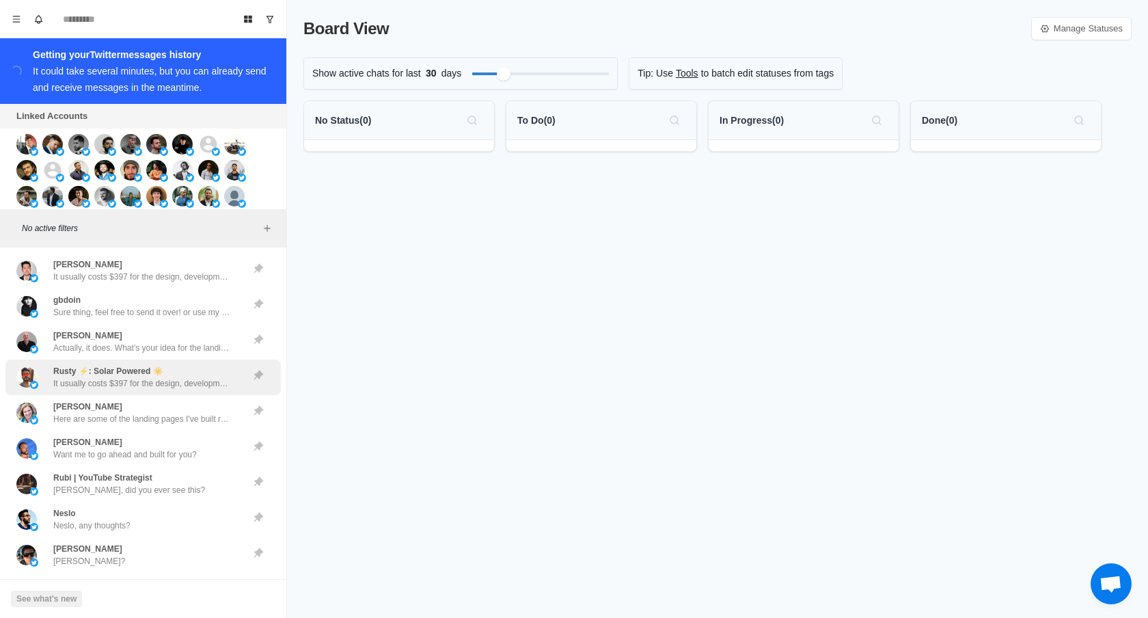
click at [139, 372] on p "Rusty ⚡️: Solar Powered ☀️" at bounding box center [108, 371] width 110 height 12
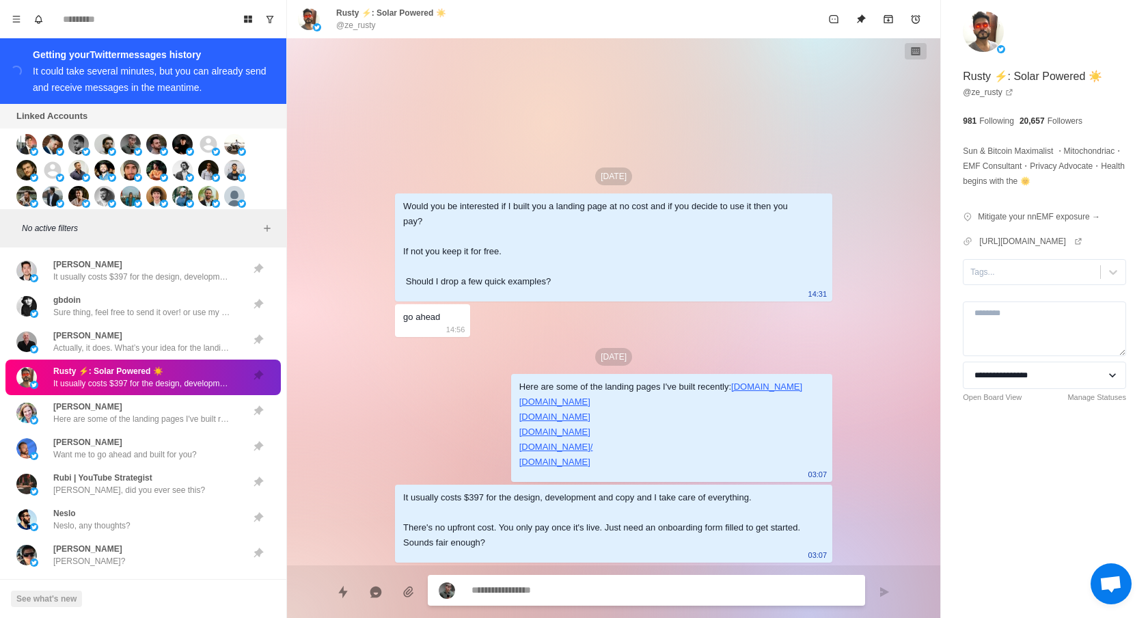
click at [141, 384] on p "It usually costs $397 for the design, development and copy and I take care of e…" at bounding box center [142, 383] width 178 height 12
click at [141, 381] on p "It usually costs $397 for the design, development and copy and I take care of e…" at bounding box center [142, 383] width 178 height 12
click at [141, 376] on p "Rusty ⚡️: Solar Powered ☀️" at bounding box center [108, 371] width 110 height 12
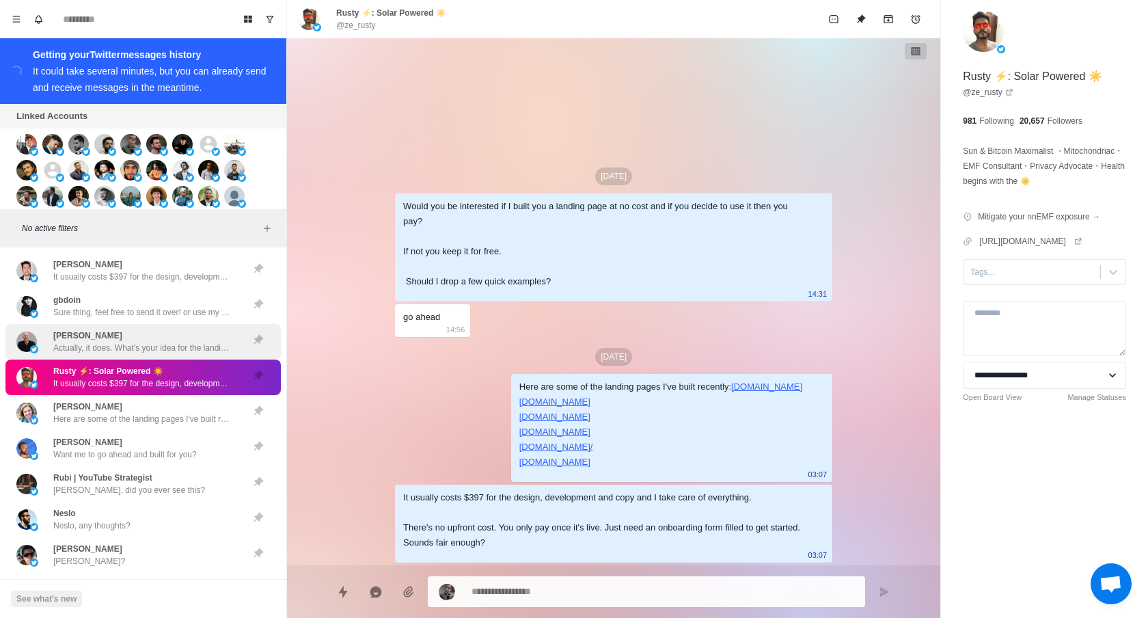
click at [120, 348] on p "Actually, it does. What’s your idea for the landing page?" at bounding box center [142, 348] width 178 height 12
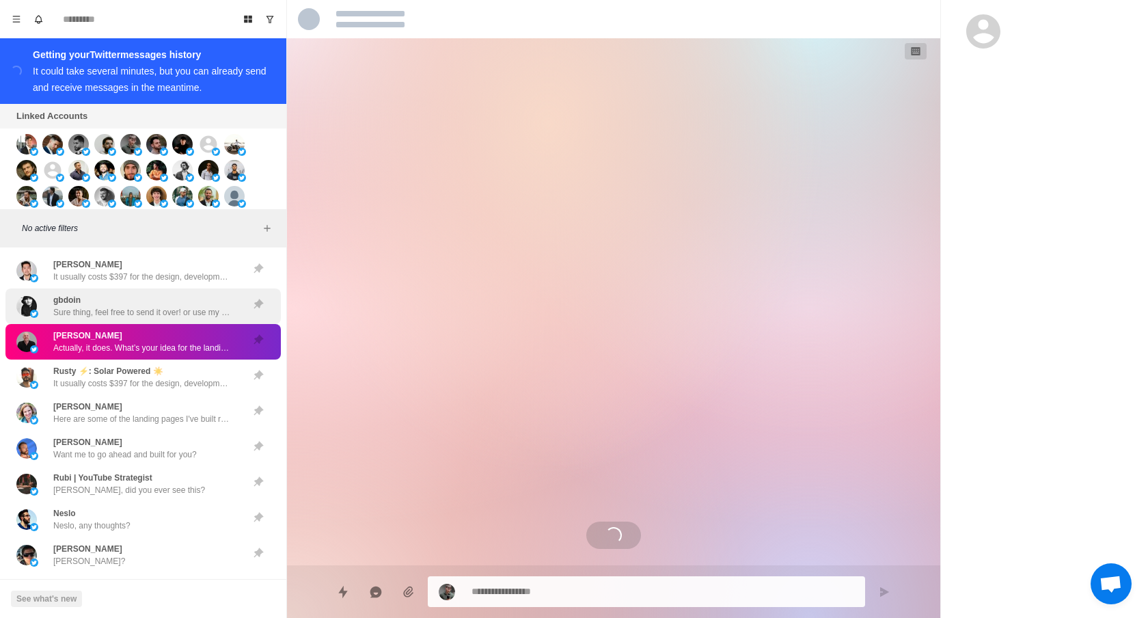
click at [131, 315] on p "Sure thing, feel free to send it over! or use my partner's email [EMAIL_ADDRESS…" at bounding box center [142, 312] width 178 height 12
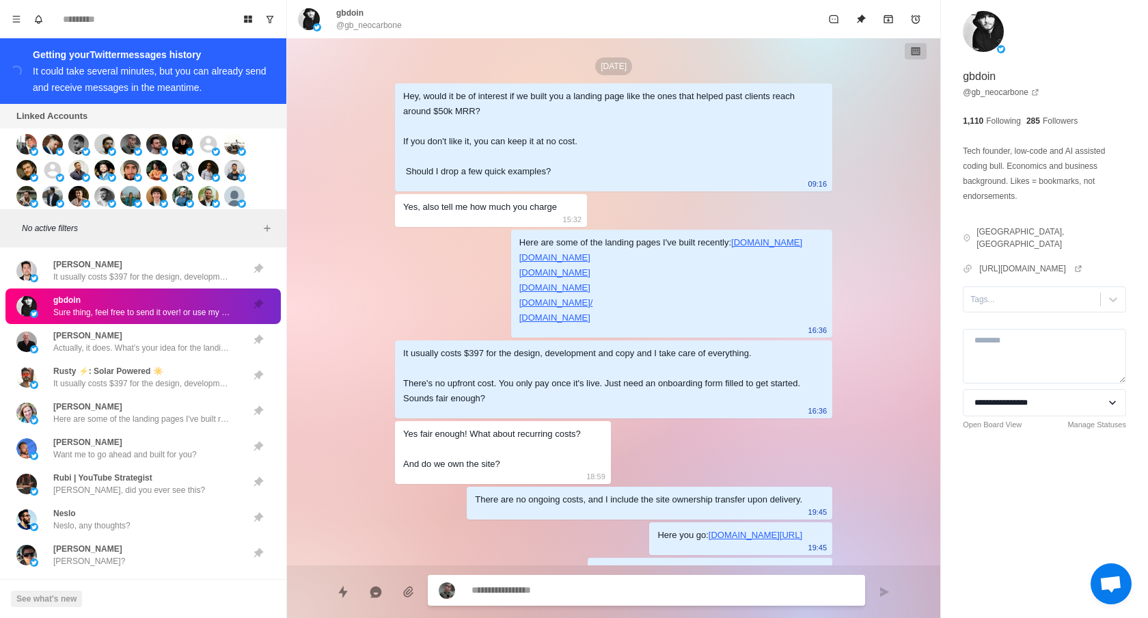
scroll to position [534, 0]
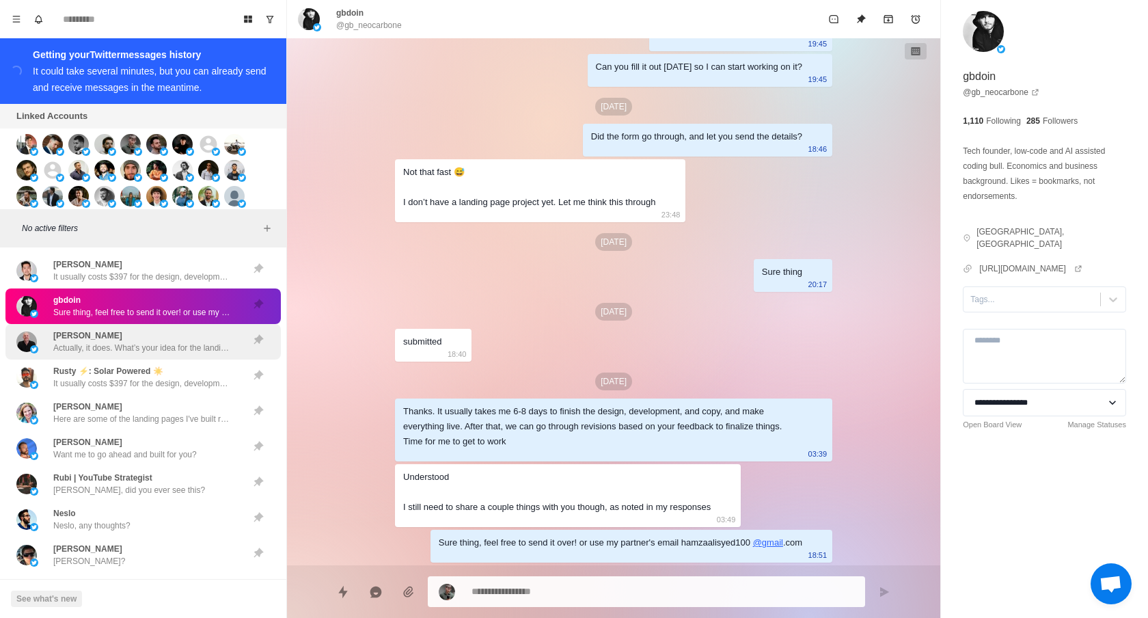
click at [122, 342] on p "Actually, it does. What’s your idea for the landing page?" at bounding box center [142, 348] width 178 height 12
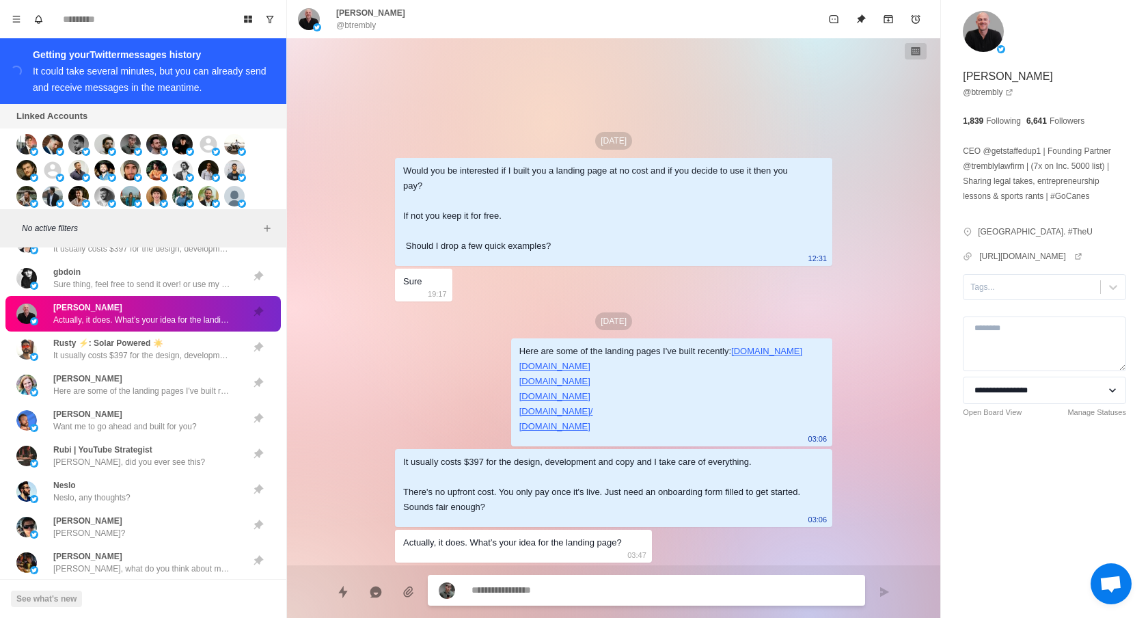
scroll to position [55, 0]
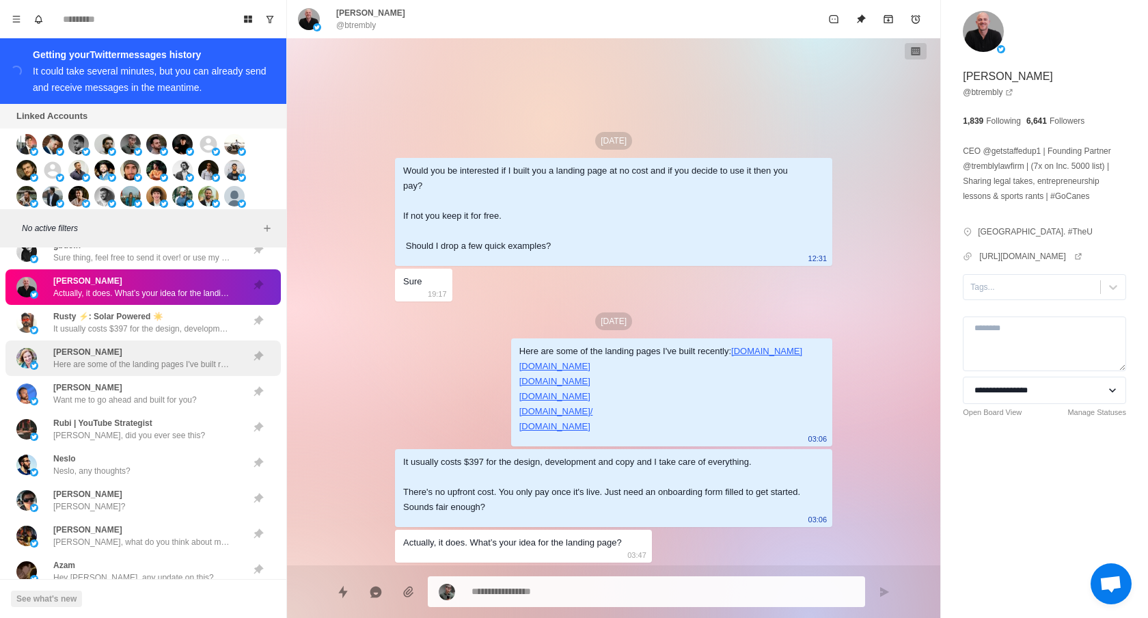
click at [124, 356] on div "[PERSON_NAME] Here are some of the landing pages I've built recently: [URL][DOM…" at bounding box center [142, 358] width 178 height 25
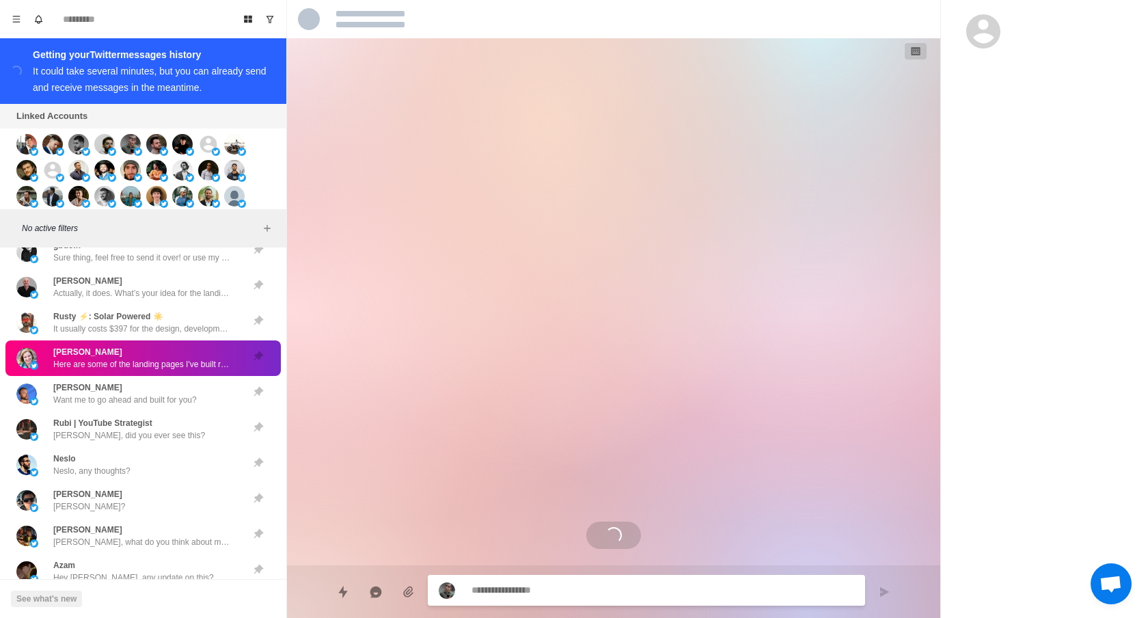
scroll to position [264, 0]
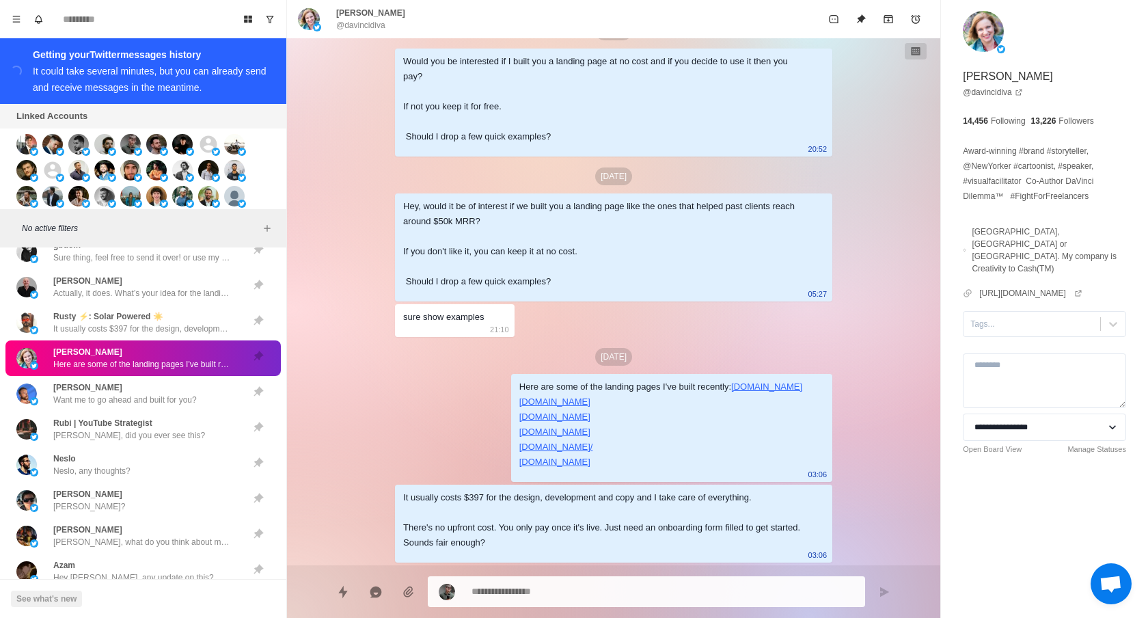
click at [124, 357] on div "[PERSON_NAME] Here are some of the landing pages I've built recently: [URL][DOM…" at bounding box center [142, 358] width 178 height 25
click at [69, 25] on input at bounding box center [143, 19] width 177 height 22
type textarea "*"
type input "*"
type textarea "*"
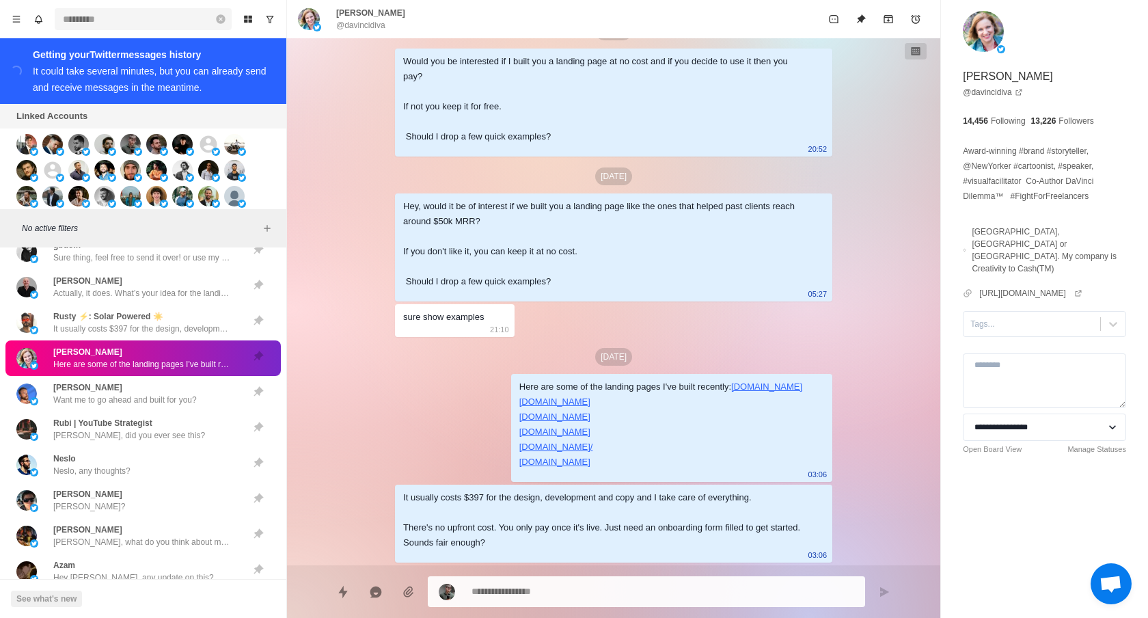
click at [69, 25] on input at bounding box center [143, 19] width 177 height 22
click at [266, 21] on icon "Show unread conversations" at bounding box center [270, 19] width 10 height 10
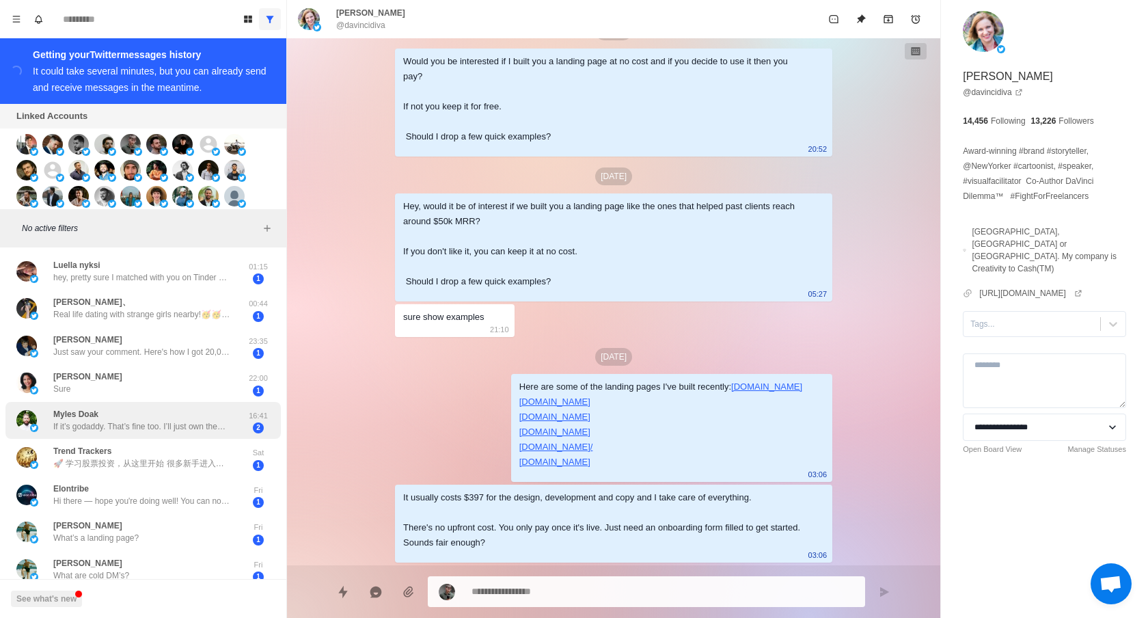
click at [203, 430] on p "If it’s godaddy. That’s fine too. I’ll just own them there" at bounding box center [142, 426] width 178 height 12
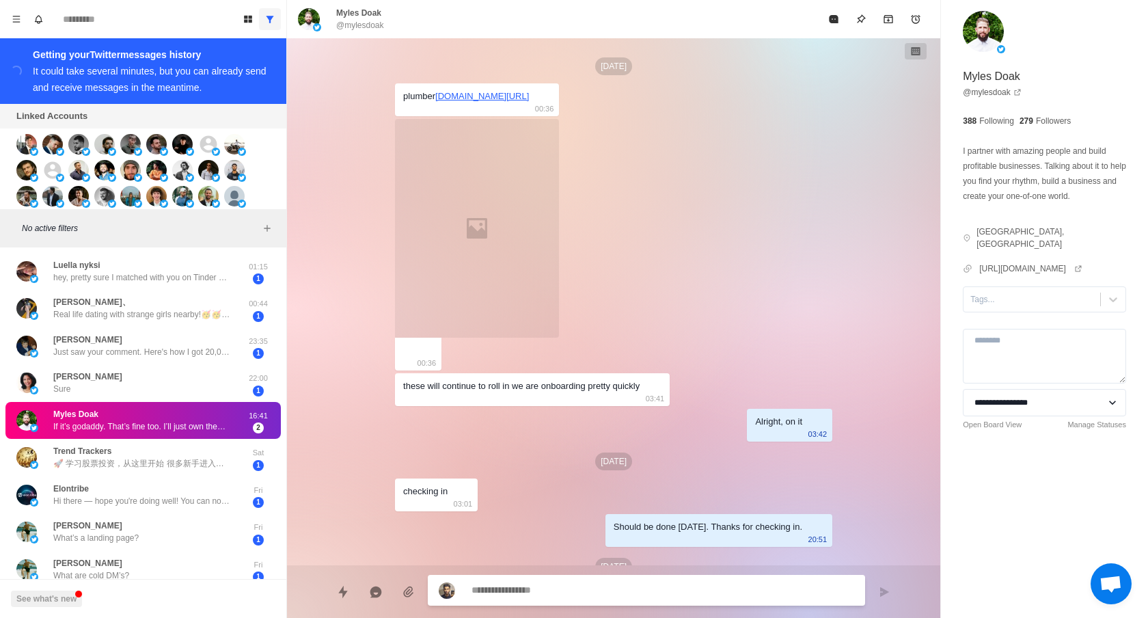
scroll to position [3433, 0]
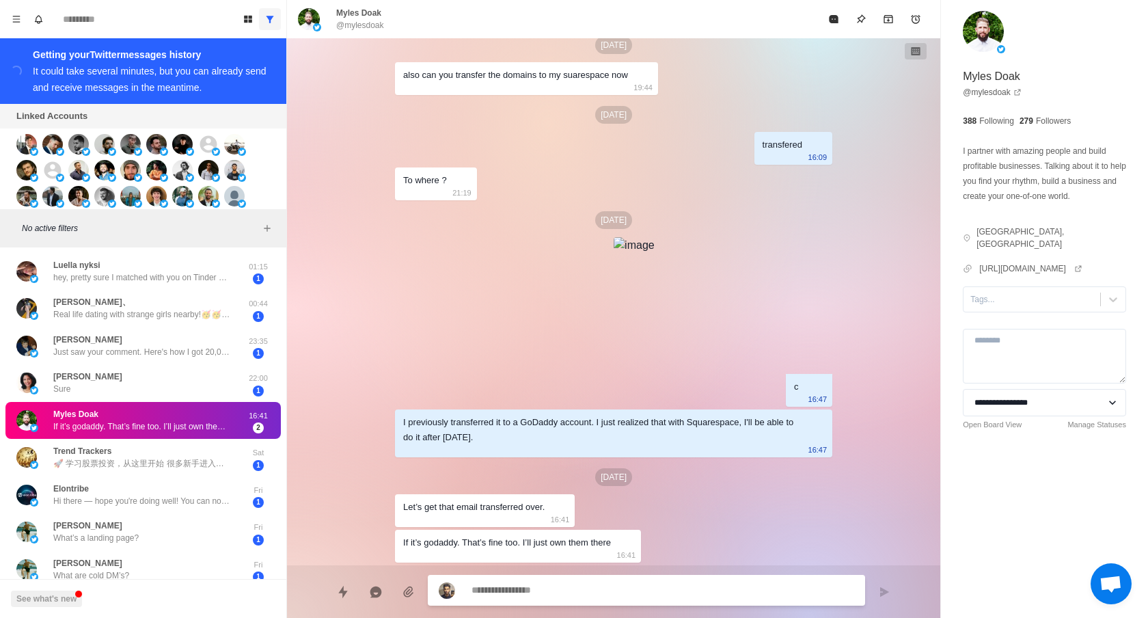
click at [642, 253] on img at bounding box center [633, 245] width 41 height 16
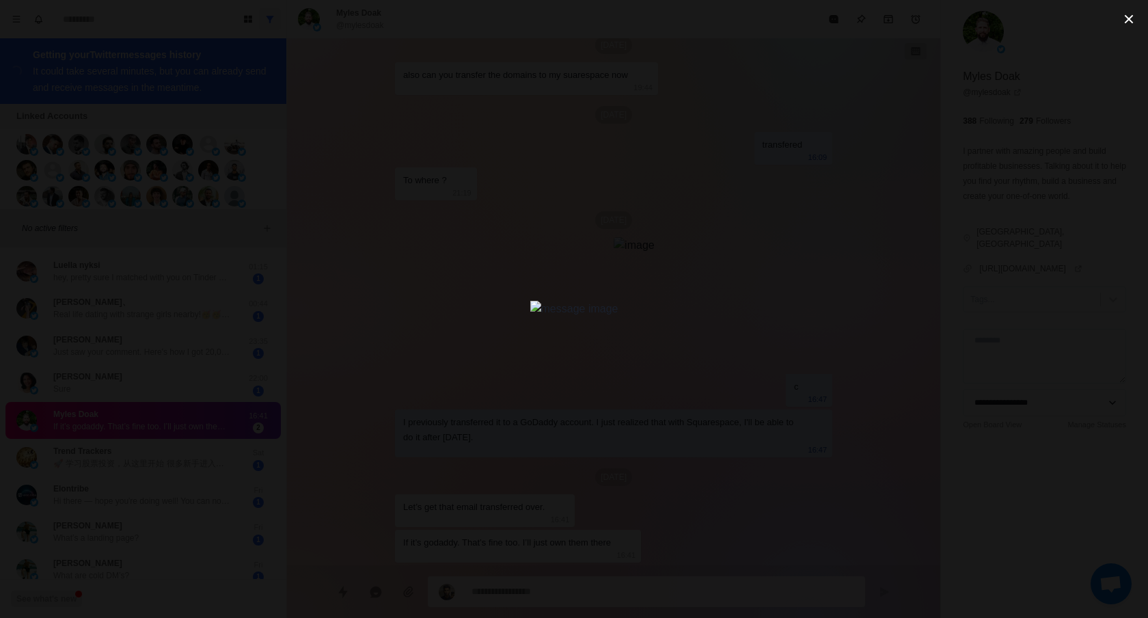
click at [618, 317] on img at bounding box center [574, 309] width 88 height 16
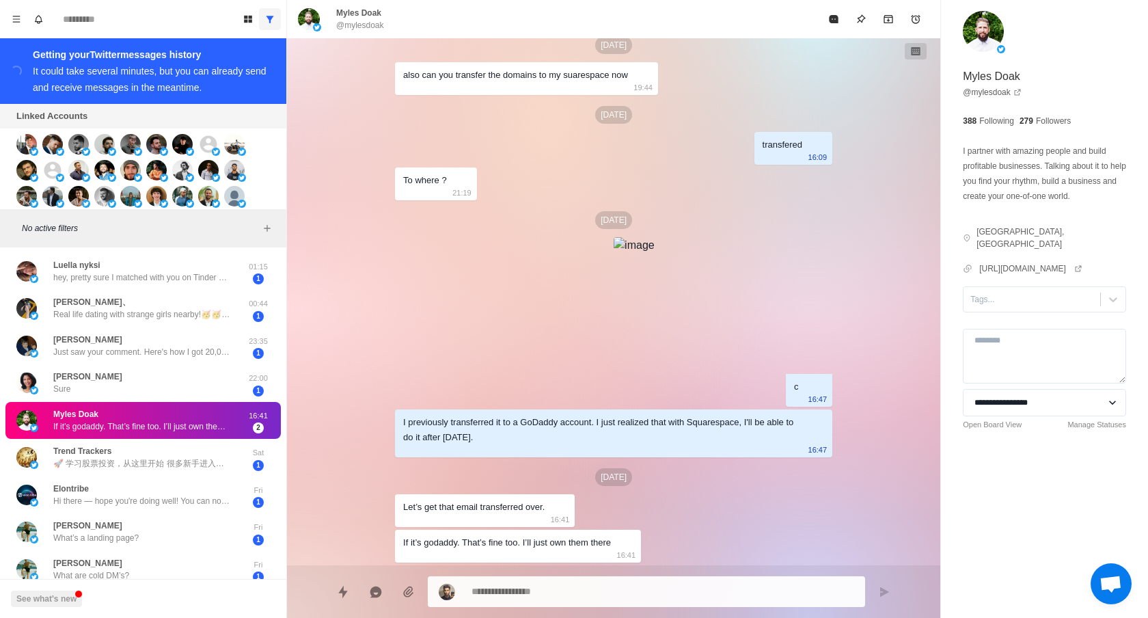
click at [540, 590] on textarea at bounding box center [662, 591] width 383 height 20
type textarea "*"
type textarea "**"
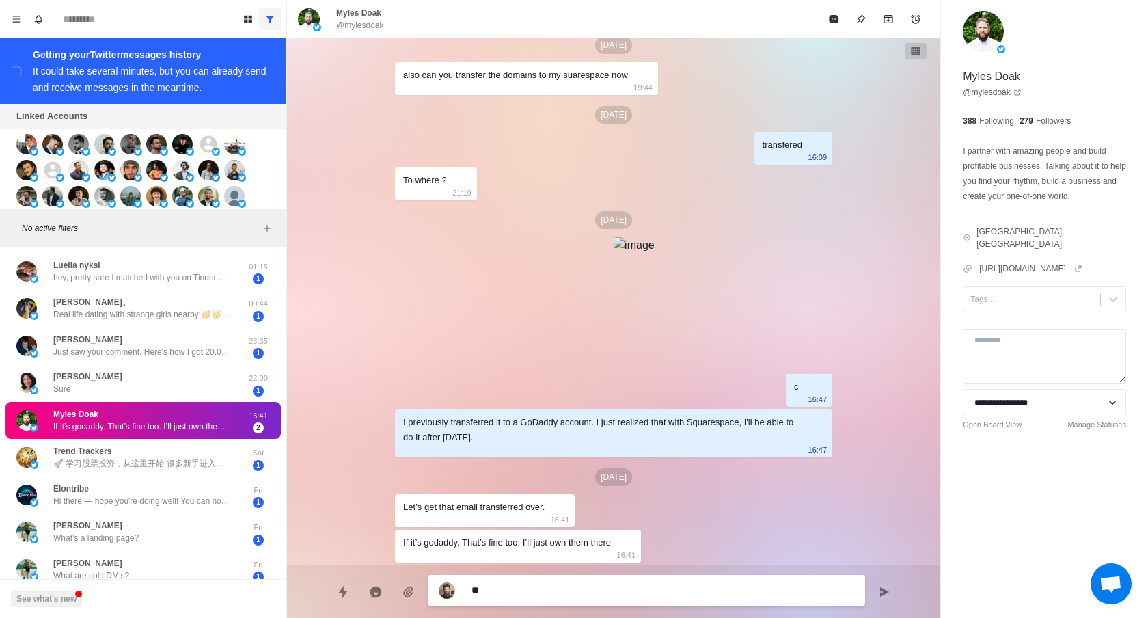
type textarea "*"
type textarea "***"
type textarea "*"
type textarea "****"
type textarea "*"
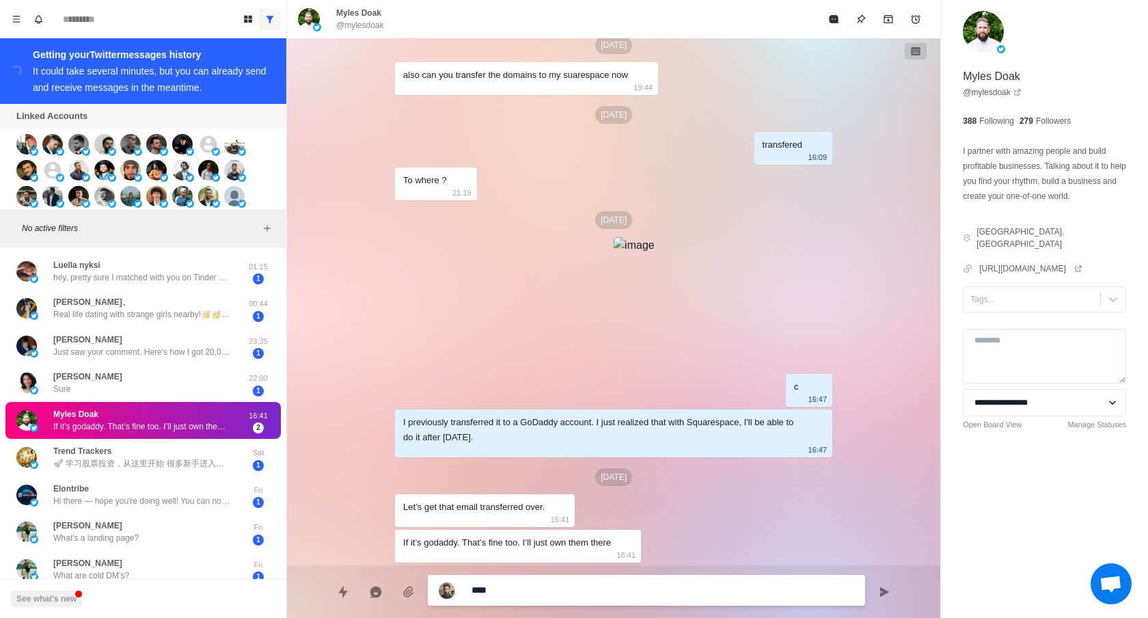
type textarea "*****"
type textarea "*"
type textarea "*****"
type textarea "*"
click at [200, 263] on div "Luella nyksi hey, pretty sure I matched with you on Tinder 😏 Anyway, my main ac…" at bounding box center [142, 271] width 178 height 25
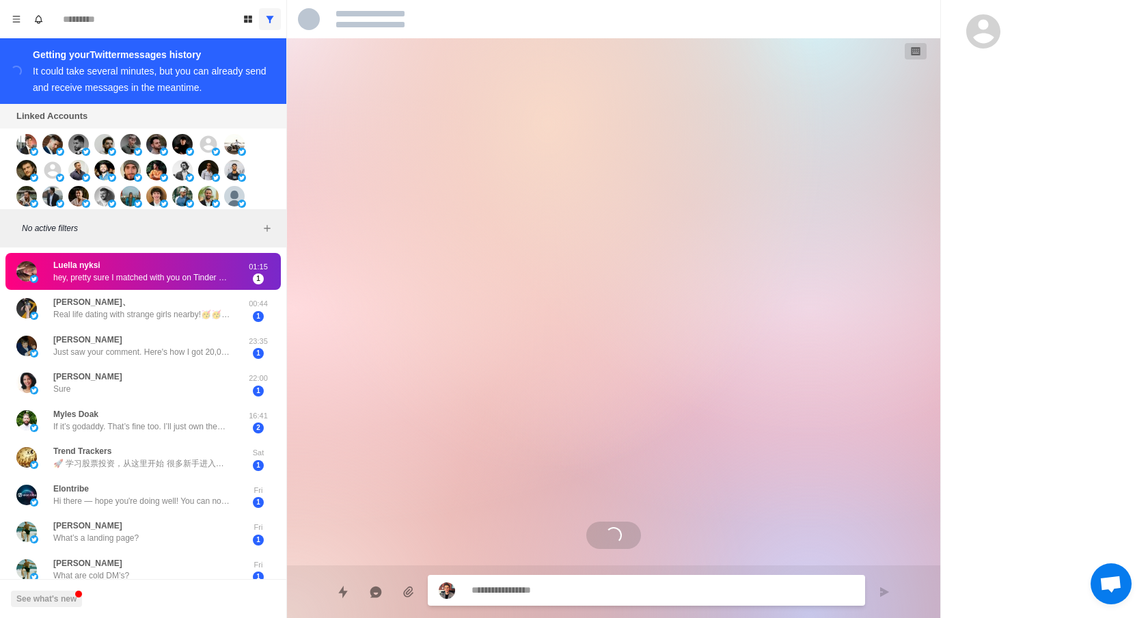
scroll to position [0, 0]
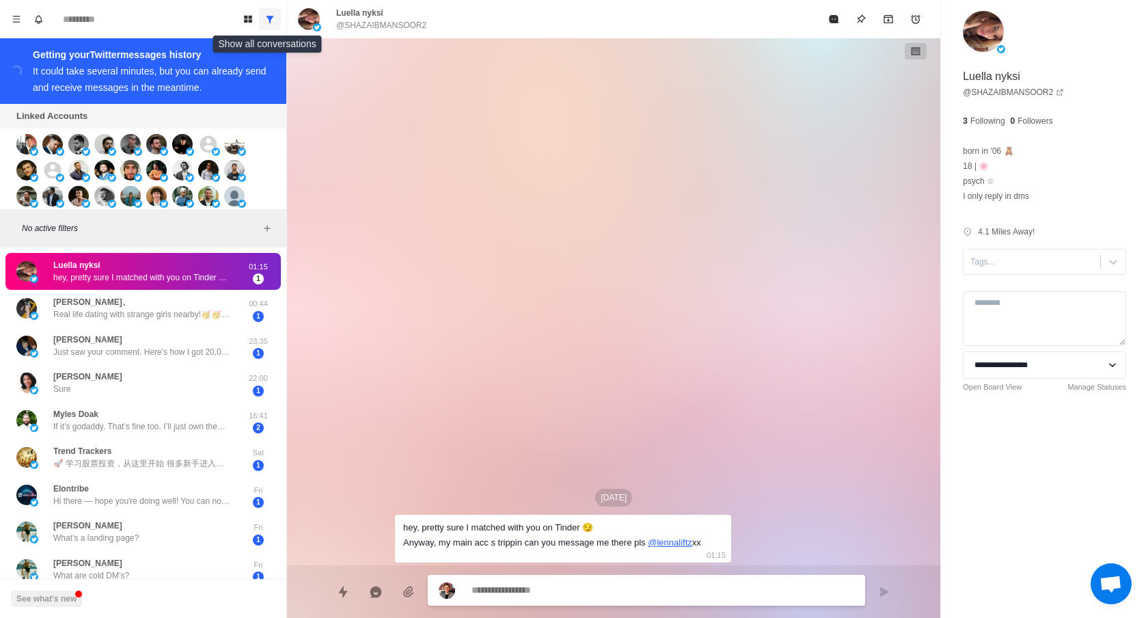
click at [273, 28] on button "Show all conversations" at bounding box center [270, 19] width 22 height 22
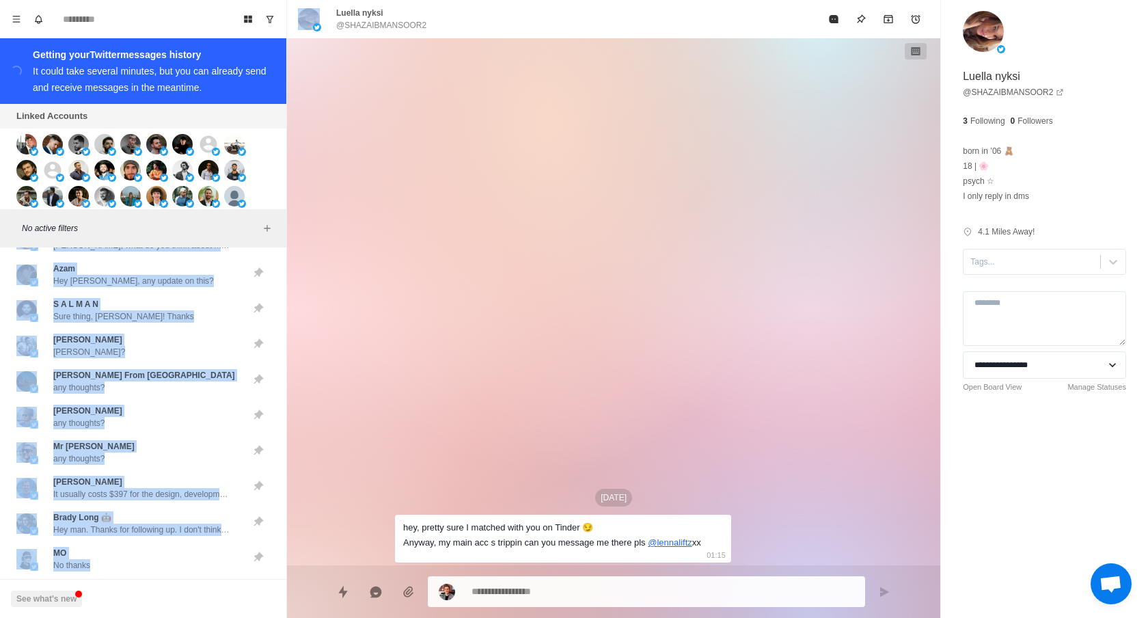
scroll to position [445, 0]
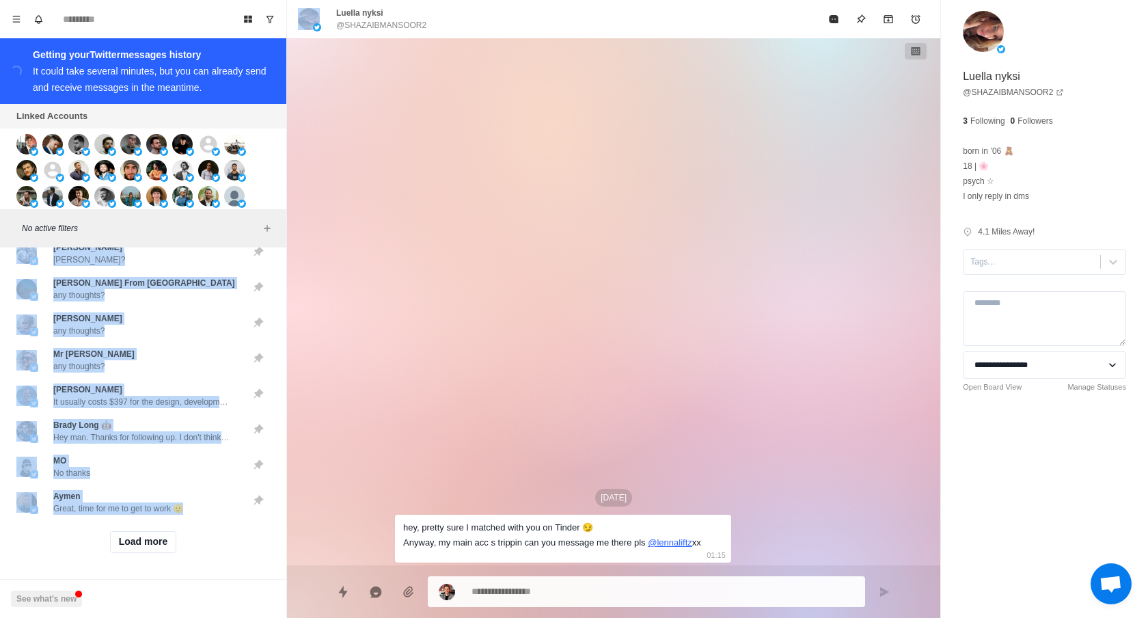
drag, startPoint x: 200, startPoint y: 362, endPoint x: 201, endPoint y: 616, distance: 254.1
click at [201, 616] on div "[PERSON_NAME] It usually costs $397 for the design, development and copy and I …" at bounding box center [143, 213] width 286 height 809
click at [150, 531] on button "Load more" at bounding box center [143, 542] width 67 height 22
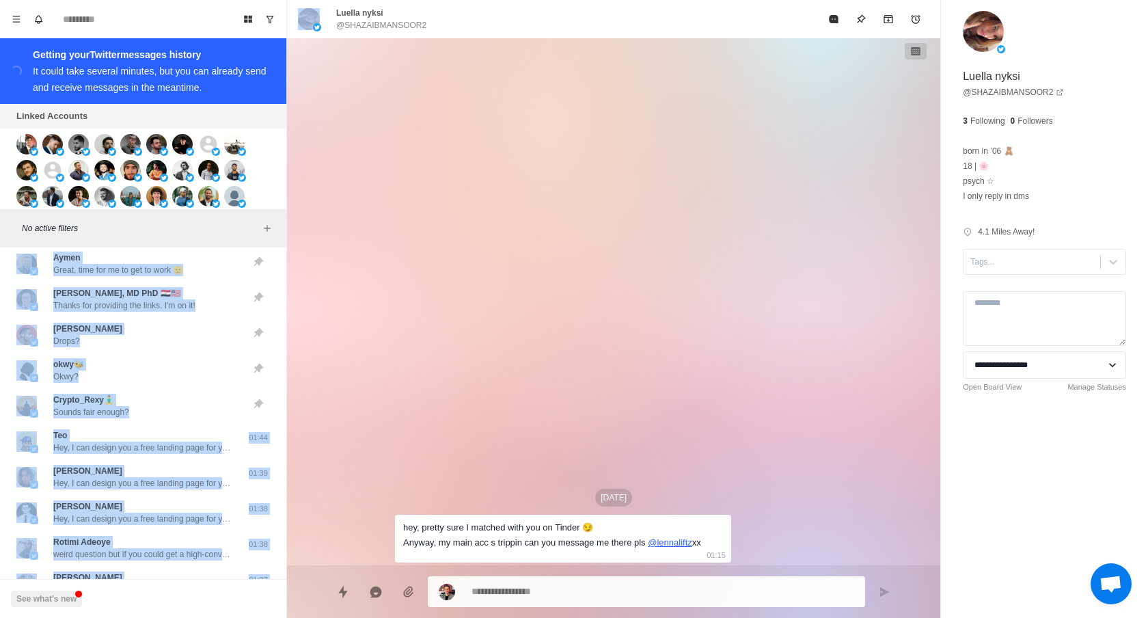
drag, startPoint x: 155, startPoint y: 446, endPoint x: 170, endPoint y: 613, distance: 167.4
click at [170, 613] on div "[PERSON_NAME] It usually costs $397 for the design, development and copy and I …" at bounding box center [143, 330] width 286 height 1519
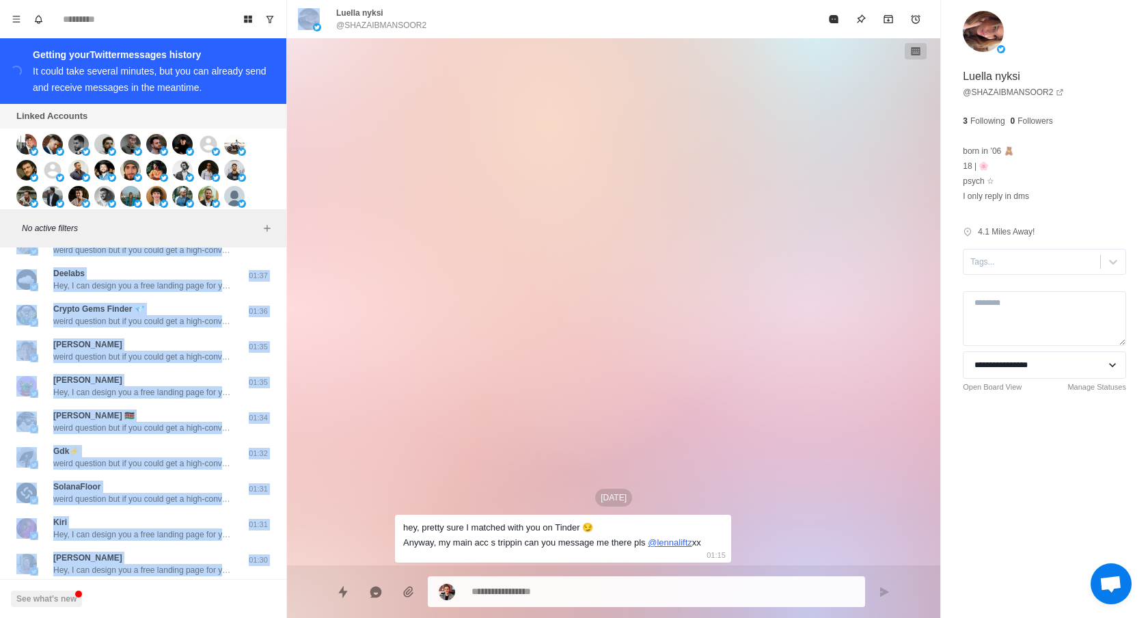
drag, startPoint x: 167, startPoint y: 447, endPoint x: 197, endPoint y: 612, distance: 167.4
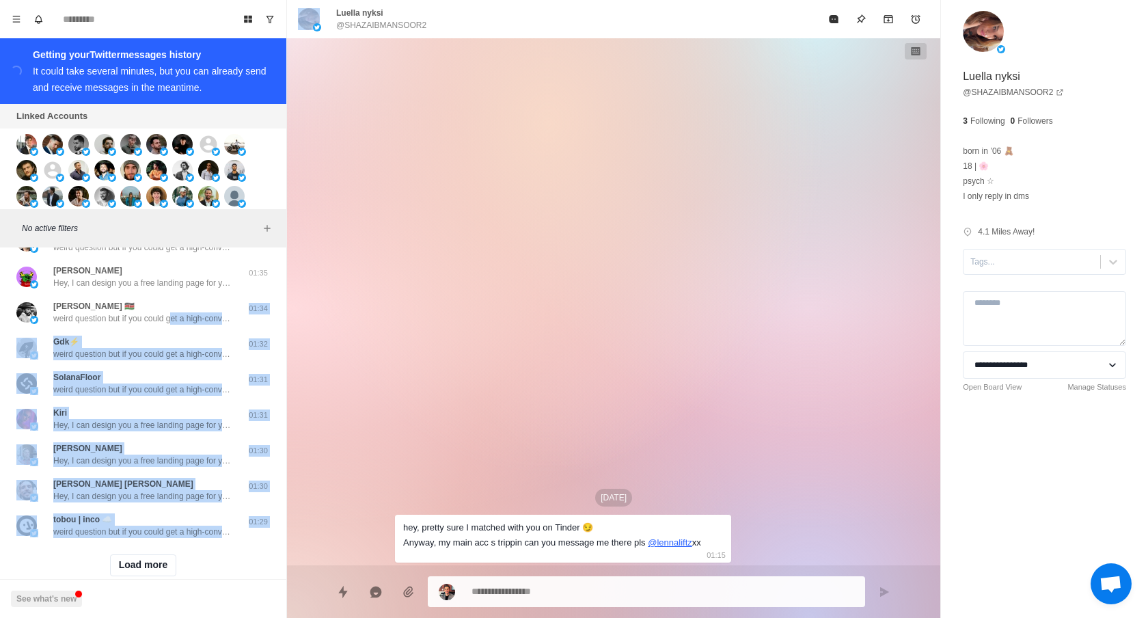
scroll to position [1155, 0]
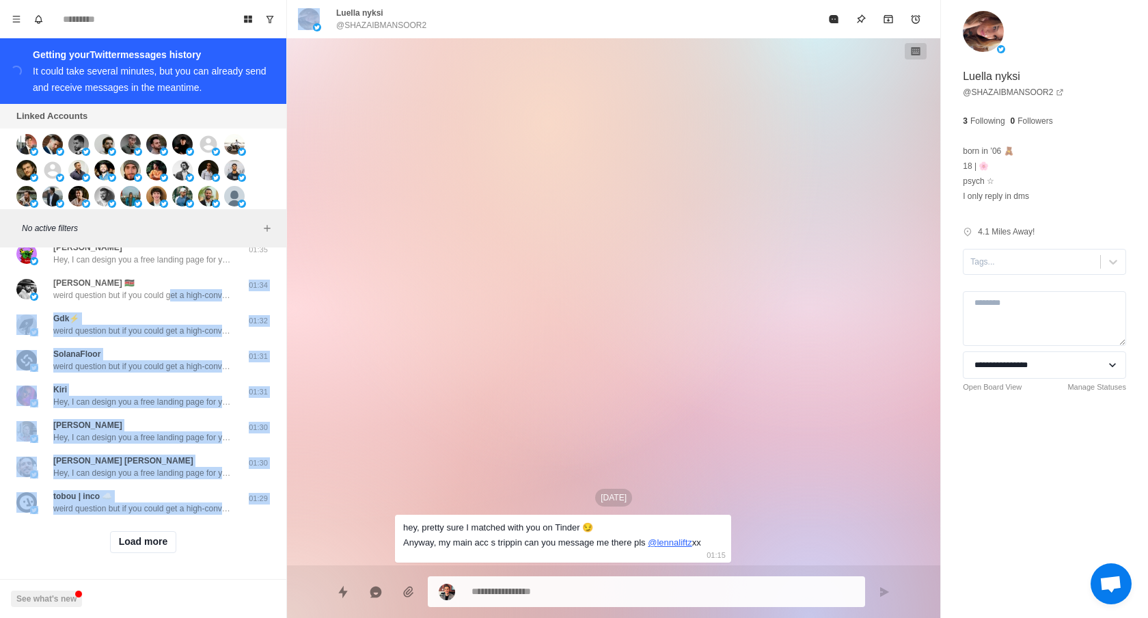
drag, startPoint x: 181, startPoint y: 411, endPoint x: 189, endPoint y: 616, distance: 205.8
click at [374, 478] on div "[DATE] hey, pretty sure I matched with you on Tinder 😏 Anyway, my main acc s tr…" at bounding box center [613, 301] width 653 height 527
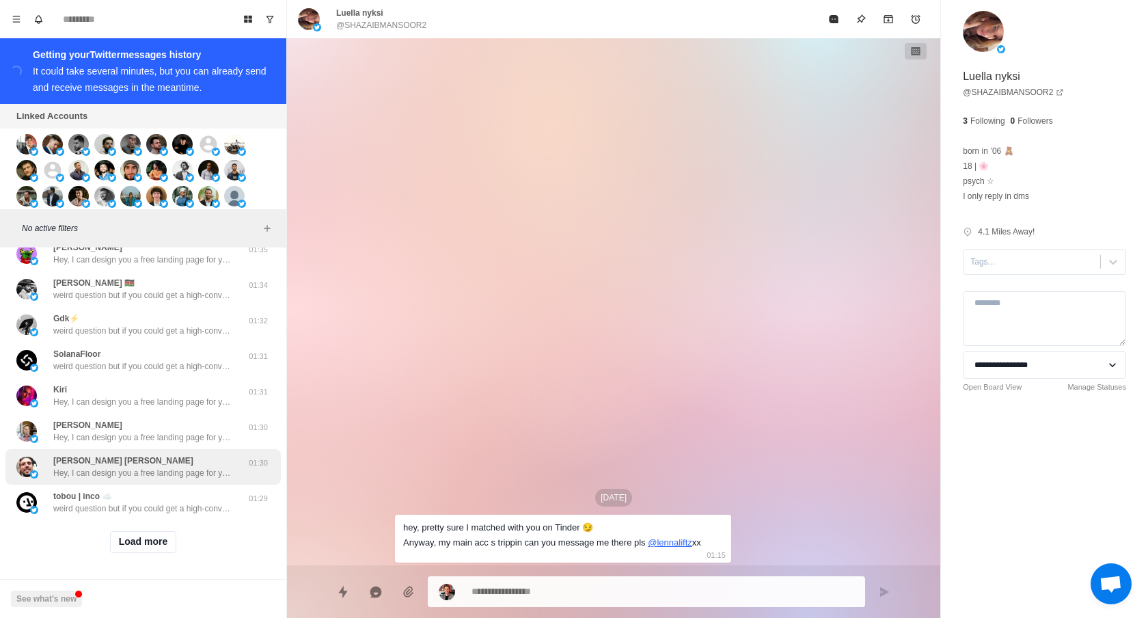
click at [219, 452] on div "[PERSON_NAME] [PERSON_NAME] Hey, I can design you a free landing page for your …" at bounding box center [142, 467] width 275 height 36
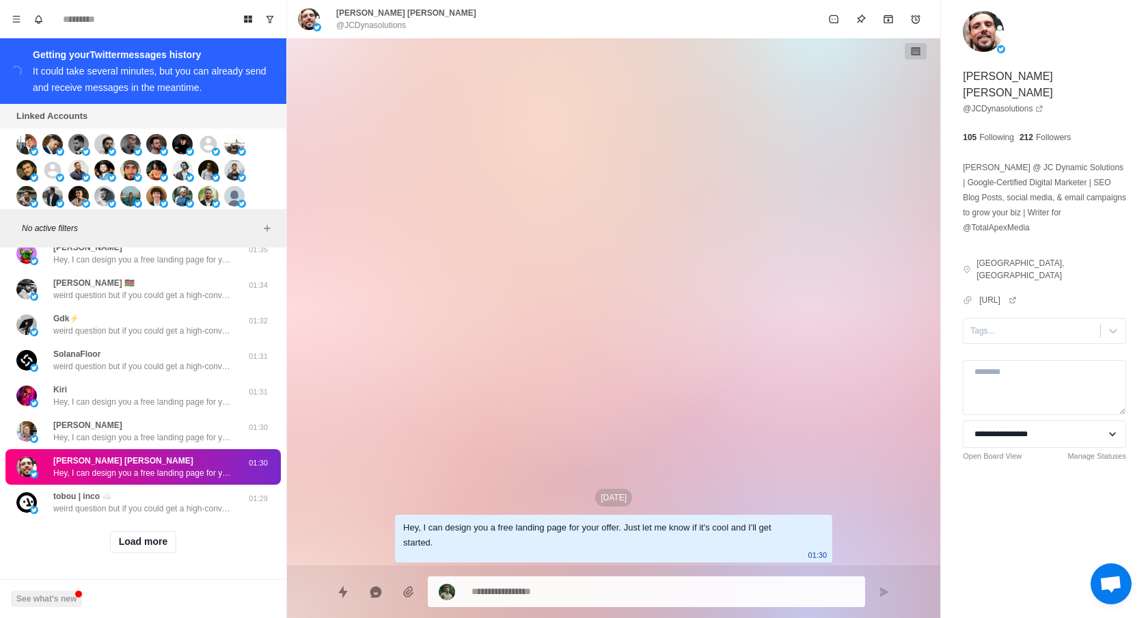
type textarea "*"
